Goal: Find specific page/section: Find specific page/section

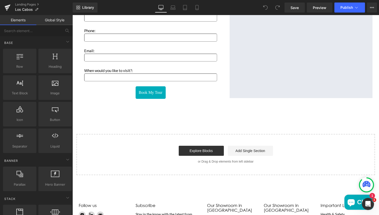
scroll to position [740, 0]
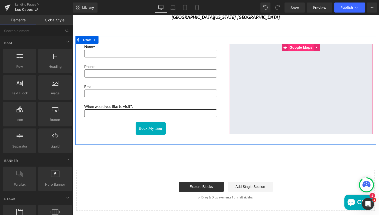
click at [295, 50] on span "Google Maps" at bounding box center [300, 48] width 25 height 8
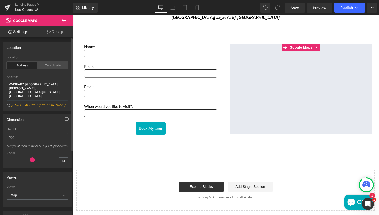
click at [51, 66] on div "Coordinate" at bounding box center [52, 66] width 31 height 8
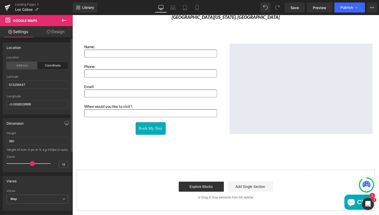
click at [23, 65] on div "Address" at bounding box center [22, 66] width 31 height 8
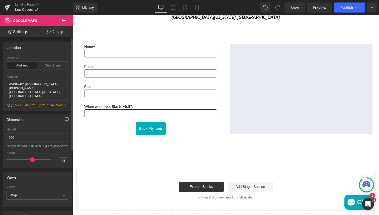
click at [32, 105] on link "[STREET_ADDRESS][PERSON_NAME]" at bounding box center [38, 105] width 54 height 4
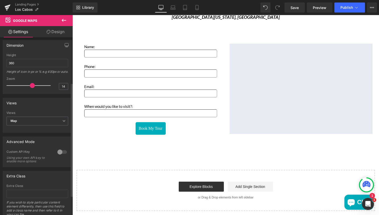
scroll to position [74, 0]
click at [47, 125] on span "Map" at bounding box center [38, 120] width 62 height 9
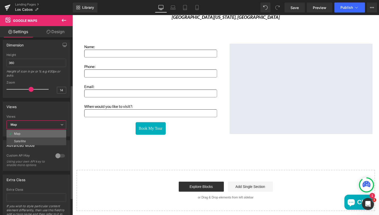
click at [33, 137] on li "Map" at bounding box center [37, 134] width 60 height 8
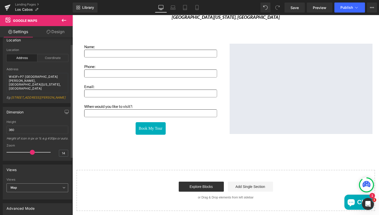
scroll to position [0, 0]
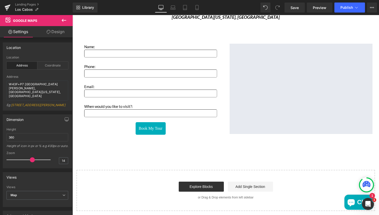
click at [58, 33] on link "Design" at bounding box center [55, 31] width 36 height 11
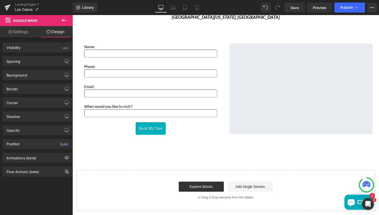
click at [24, 32] on link "Settings" at bounding box center [18, 31] width 36 height 11
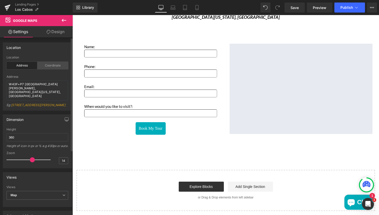
click at [55, 65] on div "Coordinate" at bounding box center [52, 66] width 31 height 8
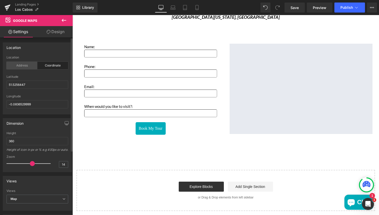
click at [29, 69] on div "Address" at bounding box center [22, 66] width 31 height 8
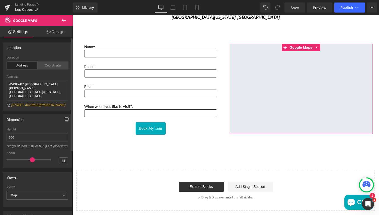
click at [55, 67] on div "Coordinate" at bounding box center [52, 66] width 31 height 8
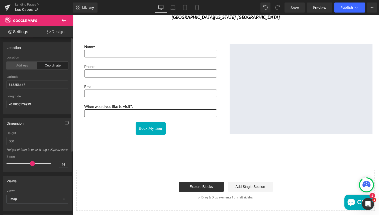
click at [15, 67] on div "Address" at bounding box center [22, 66] width 31 height 8
